Goal: Task Accomplishment & Management: Manage account settings

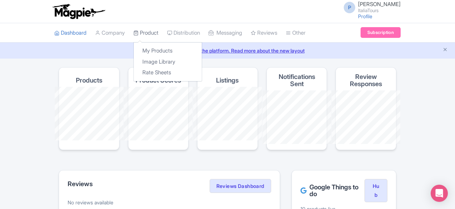
click at [133, 31] on link "Product" at bounding box center [145, 33] width 25 height 20
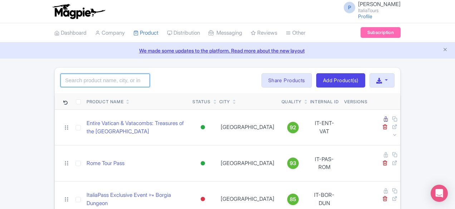
click at [77, 78] on input "search" at bounding box center [104, 81] width 89 height 14
paste input "Best of [GEOGRAPHIC_DATA]: Vatican & Colosseum Highlights"
type input "Best of [GEOGRAPHIC_DATA]: Vatican & Colosseum Highlights"
click button "Search" at bounding box center [0, 0] width 0 height 0
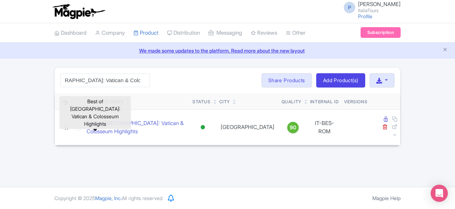
scroll to position [0, 0]
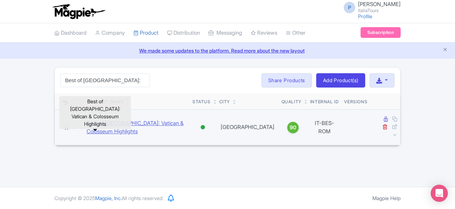
click at [111, 119] on link "Best of Rome: Vatican & Colosseum Highlights" at bounding box center [137, 127] width 100 height 16
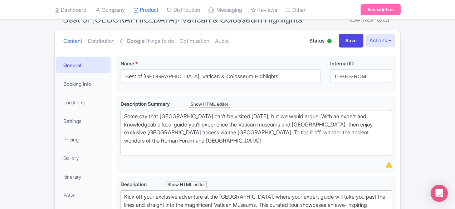
scroll to position [69, 0]
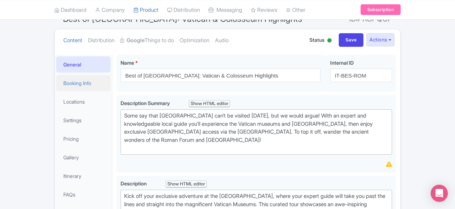
click at [56, 85] on link "Booking Info" at bounding box center [83, 83] width 54 height 16
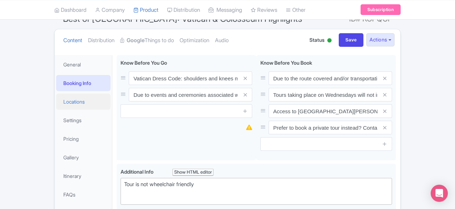
click at [56, 94] on link "Locations" at bounding box center [83, 102] width 54 height 16
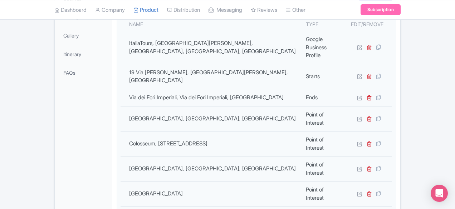
scroll to position [191, 0]
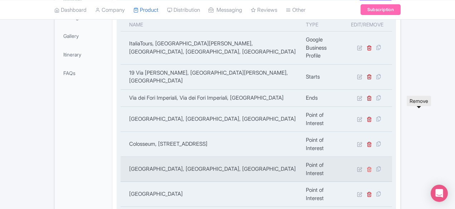
click at [372, 167] on icon at bounding box center [369, 169] width 5 height 5
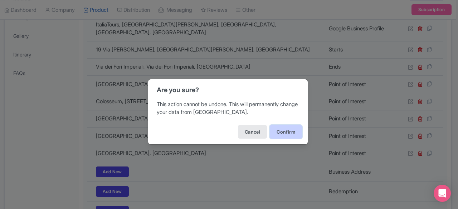
click at [287, 133] on button "Confirm" at bounding box center [286, 132] width 32 height 14
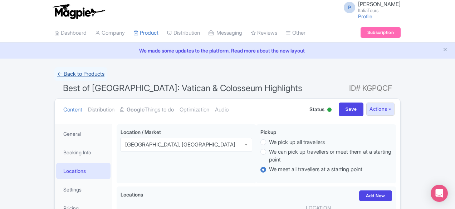
click at [54, 75] on link "← Back to Products" at bounding box center [80, 74] width 53 height 14
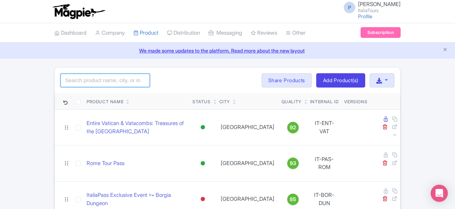
paste input "Vatican Museums: Fast Track Guided Tour"
click at [88, 78] on input "search" at bounding box center [104, 81] width 89 height 14
type input "Vatican Museums: Fast Track Guided Tour"
click button "Search" at bounding box center [0, 0] width 0 height 0
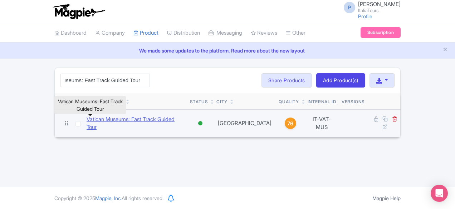
scroll to position [0, 0]
click at [97, 123] on link "Vatican Museums: Fast Track Guided Tour" at bounding box center [136, 124] width 98 height 16
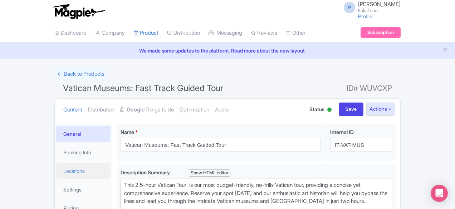
click at [56, 171] on link "Locations" at bounding box center [83, 171] width 54 height 16
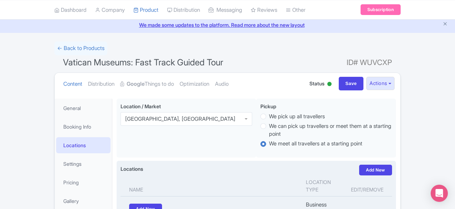
scroll to position [25, 0]
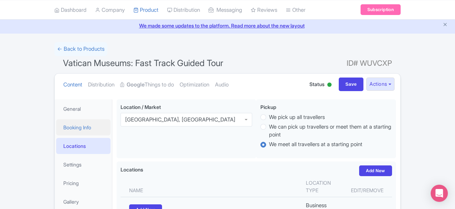
click at [56, 132] on link "Booking Info" at bounding box center [83, 127] width 54 height 16
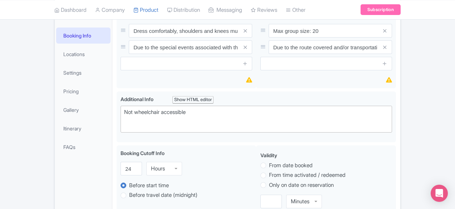
scroll to position [122, 0]
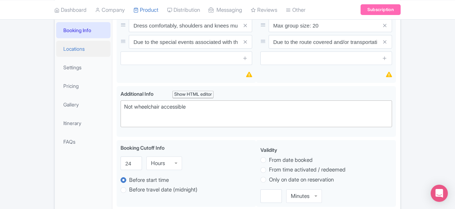
click at [56, 48] on link "Locations" at bounding box center [83, 49] width 54 height 16
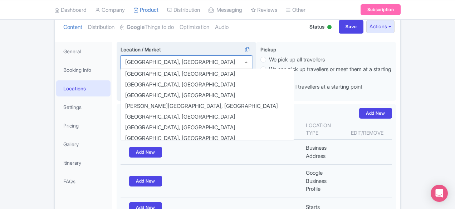
scroll to position [476, 0]
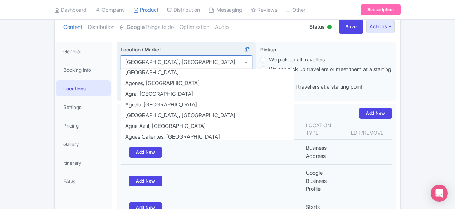
click at [168, 65] on div "Vatican City, Italy" at bounding box center [187, 62] width 132 height 14
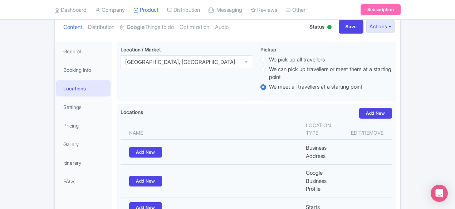
click at [168, 36] on ul "Content Distribution Google Things to do Optimization Audio" at bounding box center [180, 27] width 240 height 22
click at [56, 101] on link "Settings" at bounding box center [83, 107] width 54 height 16
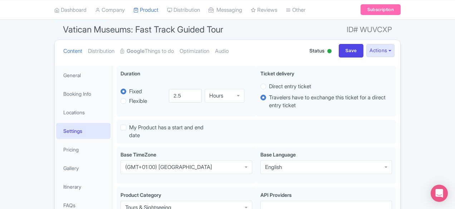
scroll to position [74, 0]
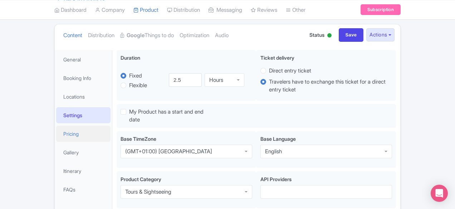
click at [60, 131] on link "Pricing" at bounding box center [83, 134] width 54 height 16
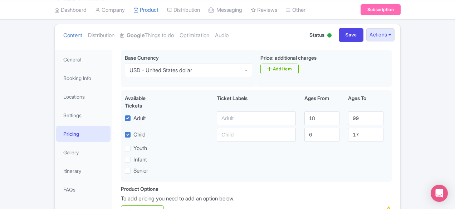
scroll to position [145, 0]
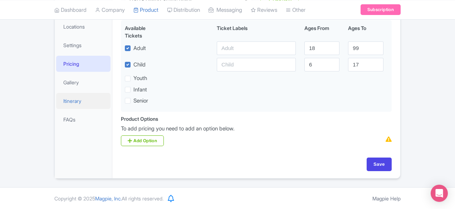
click at [56, 101] on link "Itinerary" at bounding box center [83, 101] width 54 height 16
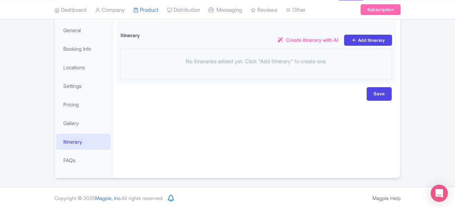
scroll to position [103, 0]
click at [56, 126] on link "Gallery" at bounding box center [83, 124] width 54 height 16
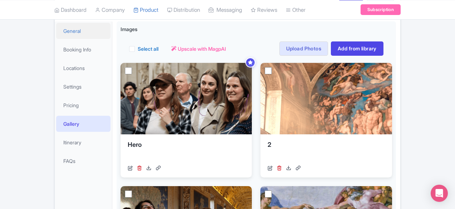
click at [56, 31] on link "General" at bounding box center [83, 31] width 54 height 16
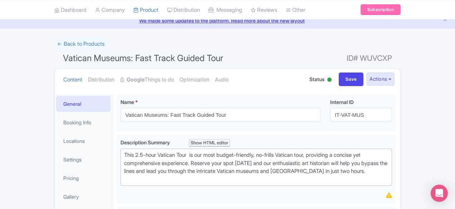
scroll to position [0, 0]
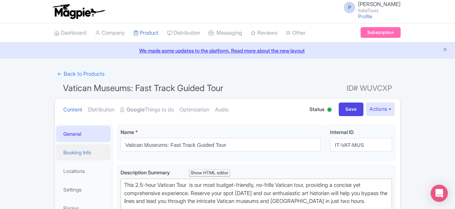
click at [56, 148] on link "Booking Info" at bounding box center [83, 153] width 54 height 16
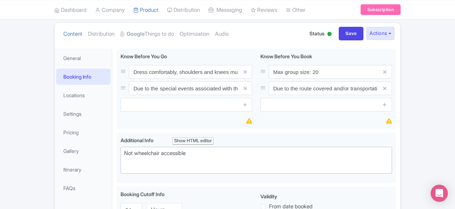
scroll to position [76, 0]
click at [56, 88] on link "Locations" at bounding box center [83, 95] width 54 height 16
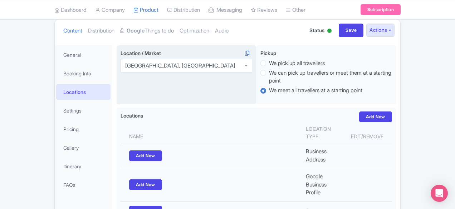
scroll to position [71, 0]
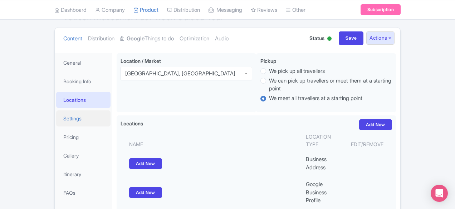
click at [56, 114] on link "Settings" at bounding box center [83, 119] width 54 height 16
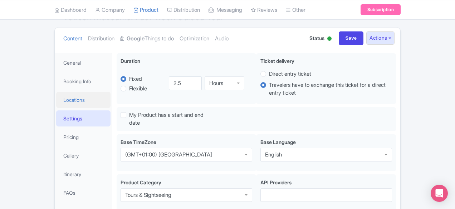
click at [56, 101] on link "Locations" at bounding box center [83, 100] width 54 height 16
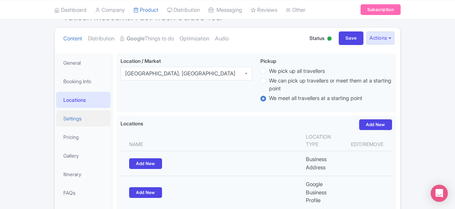
click at [56, 121] on link "Settings" at bounding box center [83, 119] width 54 height 16
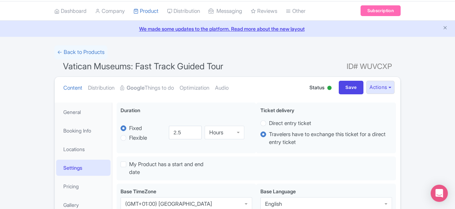
scroll to position [0, 0]
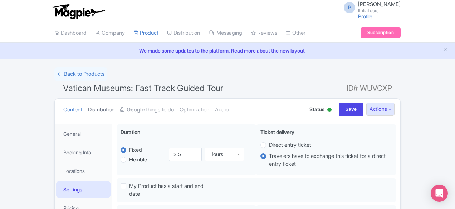
click at [88, 107] on link "Distribution" at bounding box center [101, 110] width 26 height 23
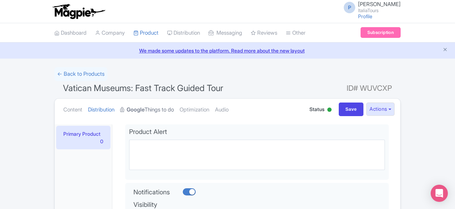
click at [127, 111] on strong "Google" at bounding box center [136, 110] width 18 height 8
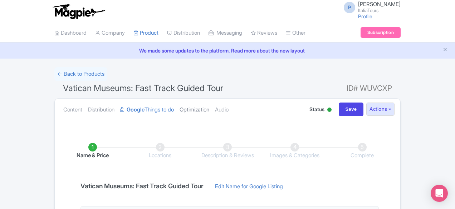
click at [180, 108] on link "Optimization" at bounding box center [195, 110] width 30 height 23
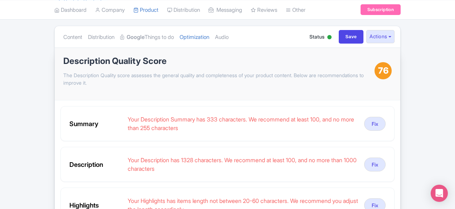
scroll to position [64, 0]
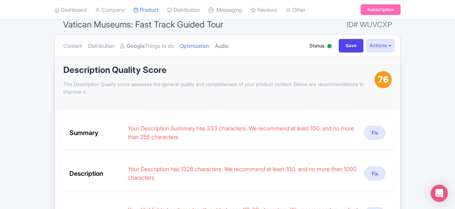
click at [215, 50] on link "Audio" at bounding box center [222, 46] width 14 height 23
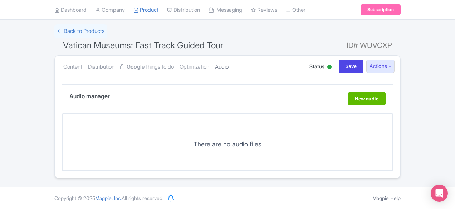
scroll to position [41, 0]
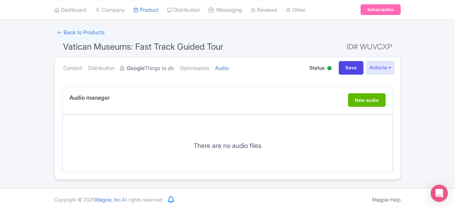
click at [120, 60] on link "Google Things to do" at bounding box center [147, 68] width 54 height 23
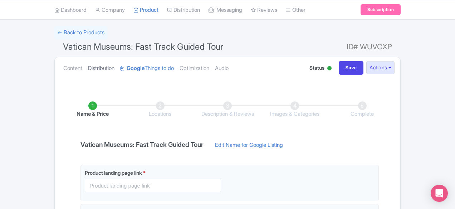
click at [88, 68] on link "Distribution" at bounding box center [101, 68] width 26 height 23
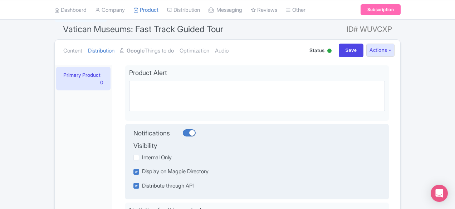
scroll to position [72, 0]
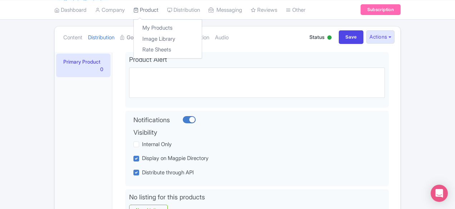
click at [133, 14] on link "Product" at bounding box center [145, 10] width 25 height 20
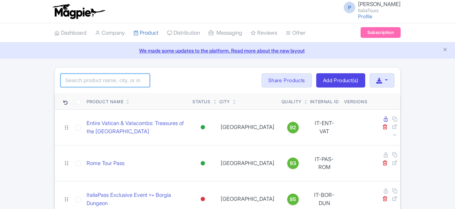
click at [70, 85] on input "search" at bounding box center [104, 81] width 89 height 14
type input "borgia"
click button "Search" at bounding box center [0, 0] width 0 height 0
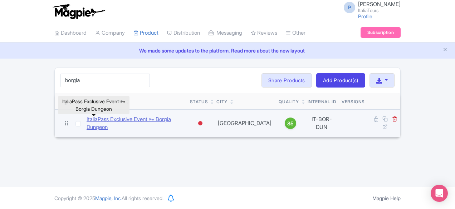
click at [122, 122] on link "ItaliaPass Exclusive Event 🗝 Borgia Dungeon" at bounding box center [136, 124] width 98 height 16
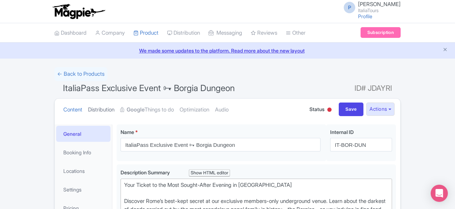
click at [88, 116] on link "Distribution" at bounding box center [101, 110] width 26 height 23
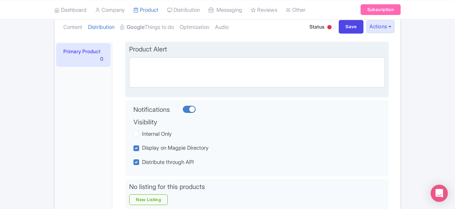
scroll to position [86, 0]
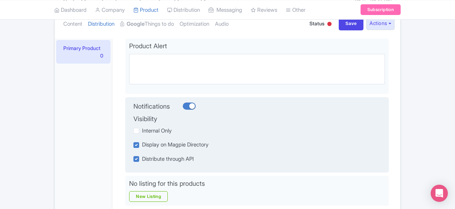
drag, startPoint x: 128, startPoint y: 135, endPoint x: 124, endPoint y: 132, distance: 4.6
click at [129, 132] on div "Notifications Visibility Internal Only Display on Magpie Directory Distribute t…" at bounding box center [246, 136] width 234 height 68
click at [142, 132] on span "Internal Only" at bounding box center [157, 130] width 30 height 7
click at [142, 131] on input "Internal Only" at bounding box center [144, 129] width 5 height 5
checkbox input "true"
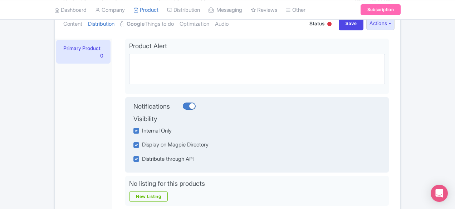
click at [142, 143] on span "Display on Magpie Directory" at bounding box center [175, 144] width 67 height 7
click at [142, 143] on input "Display on Magpie Directory" at bounding box center [144, 143] width 5 height 5
checkbox input "false"
click at [142, 160] on span "Distribute through API" at bounding box center [168, 159] width 52 height 7
click at [142, 160] on input "Distribute through API" at bounding box center [144, 157] width 5 height 5
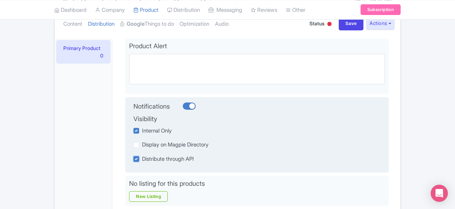
checkbox input "false"
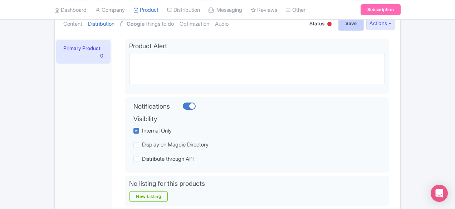
click at [364, 21] on input "Save" at bounding box center [351, 24] width 25 height 14
type input "Saving..."
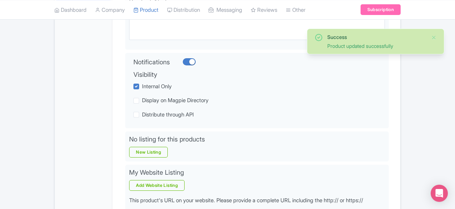
scroll to position [33, 0]
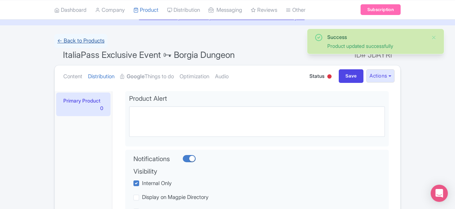
click at [54, 38] on link "← Back to Products" at bounding box center [80, 41] width 53 height 14
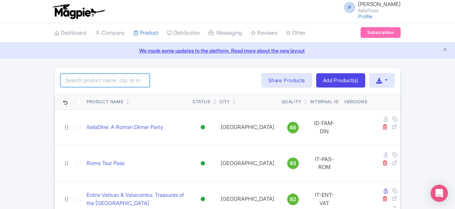
click at [79, 86] on input "search" at bounding box center [104, 81] width 89 height 14
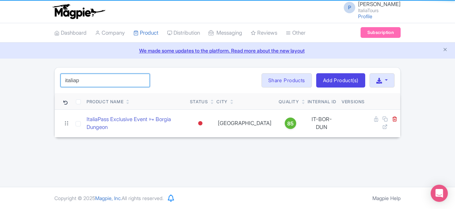
type input "[GEOGRAPHIC_DATA]"
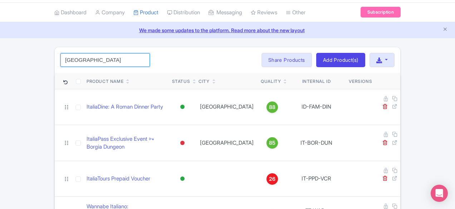
scroll to position [23, 0]
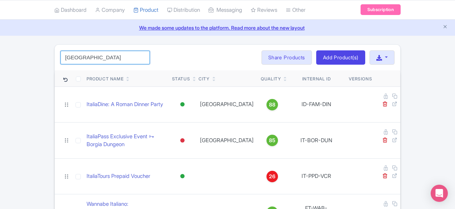
click at [92, 57] on input "[GEOGRAPHIC_DATA]" at bounding box center [104, 58] width 89 height 14
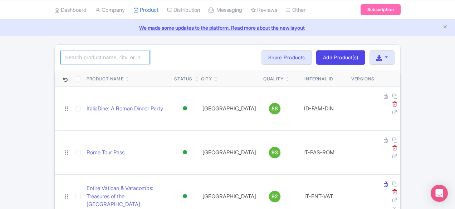
paste input "Entire Vatican & Vatacombs: Treasures of the [GEOGRAPHIC_DATA]"
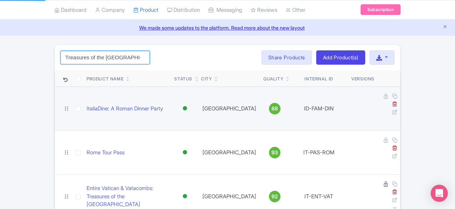
scroll to position [0, 0]
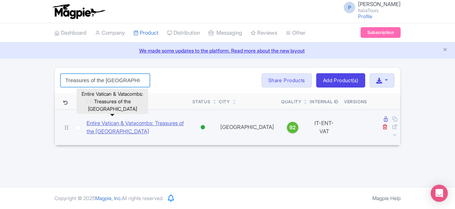
type input "Entire Vatican & Vatacombs: Treasures of the [GEOGRAPHIC_DATA]"
click at [91, 120] on link "Entire Vatican & Vatacombs: Treasures of the [GEOGRAPHIC_DATA]" at bounding box center [137, 127] width 100 height 16
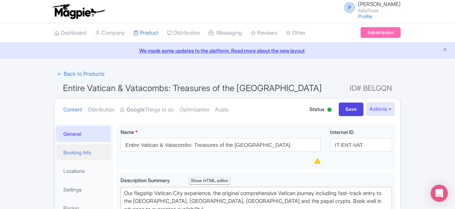
click at [62, 149] on link "Booking Info" at bounding box center [83, 153] width 54 height 16
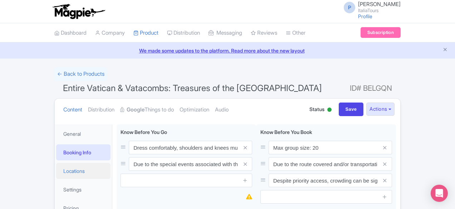
click at [62, 165] on link "Locations" at bounding box center [83, 171] width 54 height 16
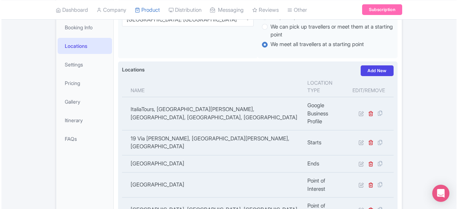
scroll to position [126, 0]
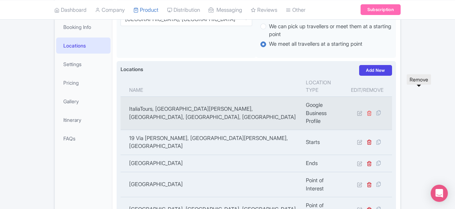
click at [372, 111] on icon at bounding box center [369, 113] width 5 height 5
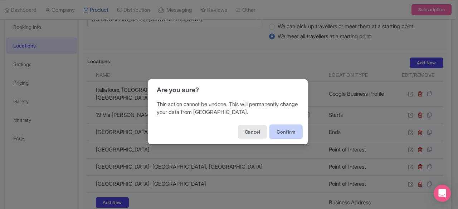
click at [281, 130] on button "Confirm" at bounding box center [286, 132] width 32 height 14
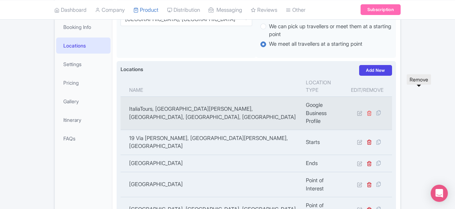
click at [372, 111] on icon at bounding box center [369, 113] width 5 height 5
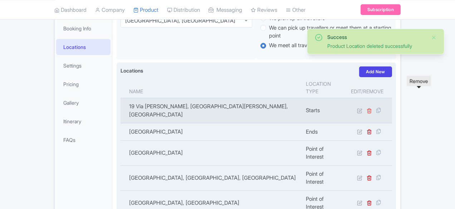
scroll to position [124, 0]
click at [372, 108] on icon at bounding box center [369, 110] width 5 height 5
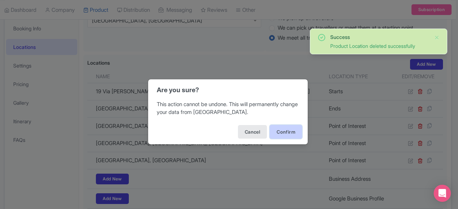
click at [278, 133] on button "Confirm" at bounding box center [286, 132] width 32 height 14
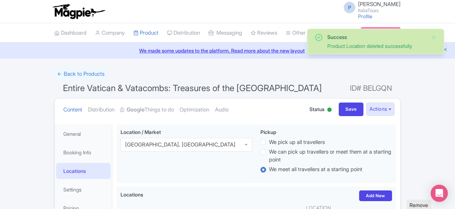
scroll to position [124, 0]
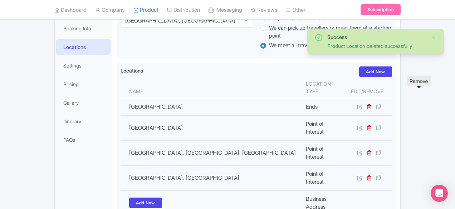
click at [372, 104] on icon at bounding box center [369, 106] width 5 height 5
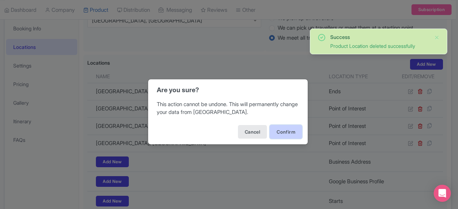
click at [280, 135] on button "Confirm" at bounding box center [286, 132] width 32 height 14
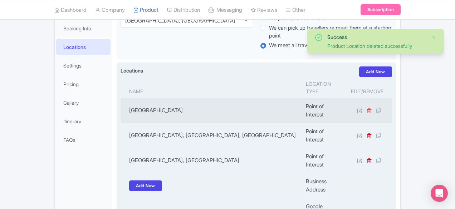
scroll to position [124, 0]
click at [372, 108] on icon at bounding box center [369, 110] width 5 height 5
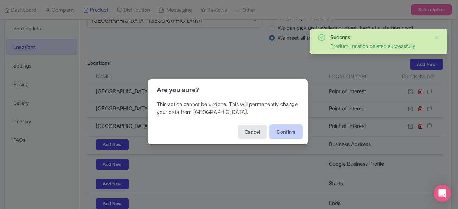
click at [294, 132] on button "Confirm" at bounding box center [286, 132] width 32 height 14
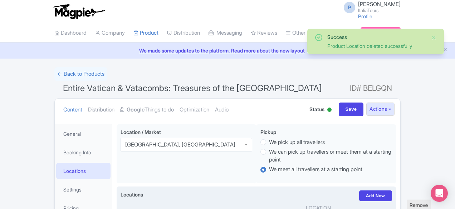
scroll to position [124, 0]
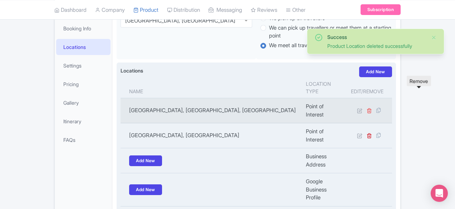
click at [372, 108] on icon at bounding box center [369, 110] width 5 height 5
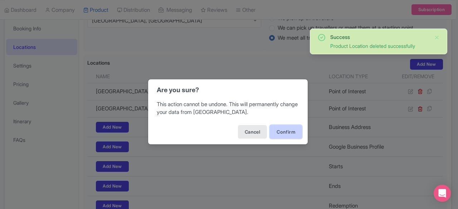
click at [294, 130] on button "Confirm" at bounding box center [286, 132] width 32 height 14
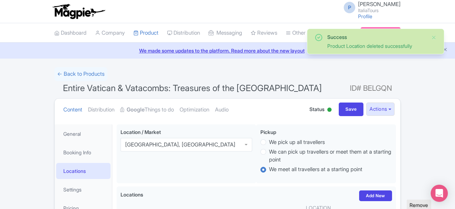
scroll to position [124, 0]
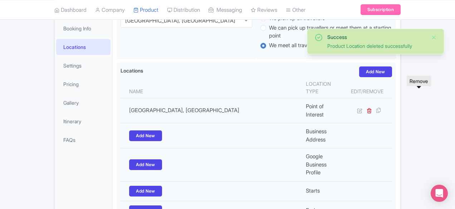
click at [372, 108] on icon at bounding box center [369, 110] width 5 height 5
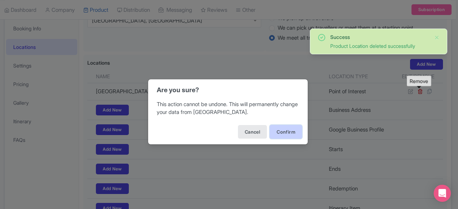
click at [281, 128] on button "Confirm" at bounding box center [286, 132] width 32 height 14
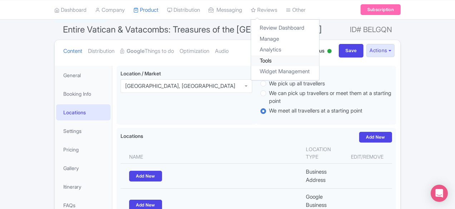
scroll to position [58, 0]
